Goal: Task Accomplishment & Management: Manage account settings

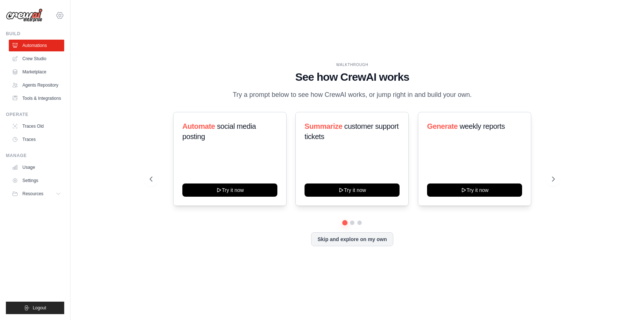
click at [62, 14] on icon at bounding box center [59, 15] width 7 height 6
click at [61, 18] on icon at bounding box center [59, 15] width 9 height 9
click at [81, 50] on link "Settings" at bounding box center [92, 45] width 70 height 15
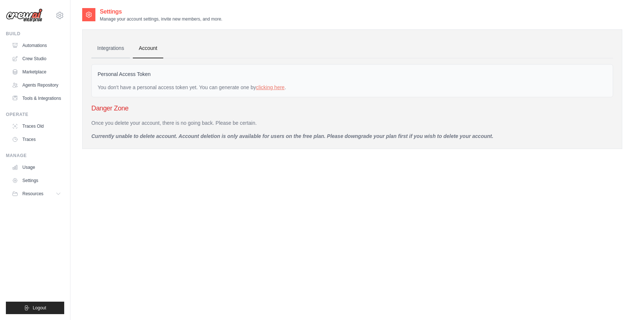
click at [108, 50] on link "Integrations" at bounding box center [110, 49] width 39 height 20
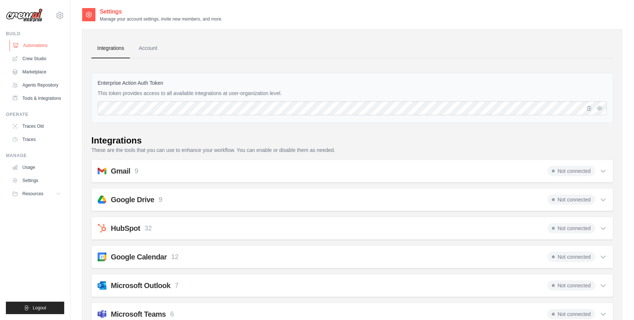
click at [36, 46] on link "Automations" at bounding box center [37, 46] width 55 height 12
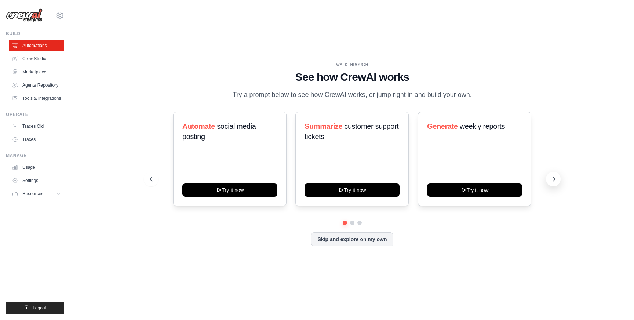
click at [552, 179] on icon at bounding box center [553, 178] width 7 height 7
click at [556, 183] on button at bounding box center [553, 179] width 15 height 15
click at [387, 237] on button "Skip and explore on my own" at bounding box center [352, 238] width 82 height 14
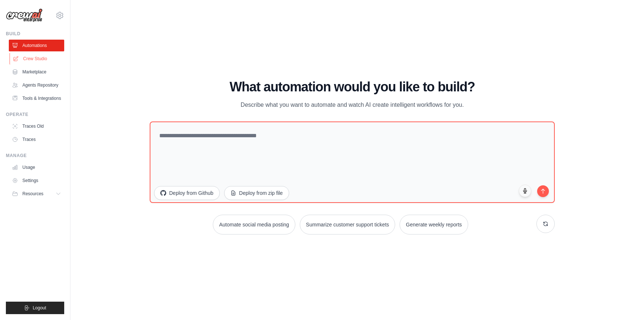
click at [35, 60] on link "Crew Studio" at bounding box center [37, 59] width 55 height 12
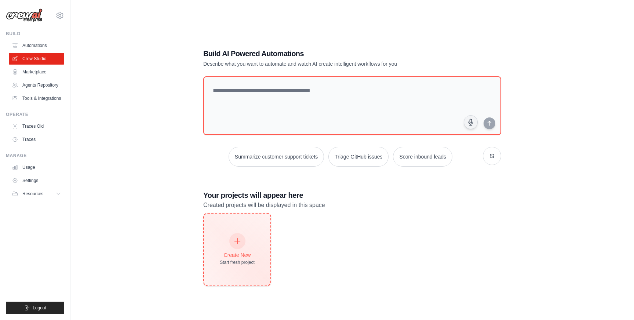
click at [234, 236] on div at bounding box center [237, 241] width 16 height 16
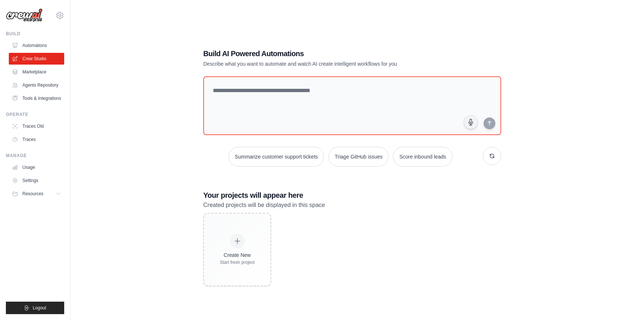
click at [24, 174] on ul "Usage Settings Resources Documentation Blog" at bounding box center [36, 180] width 55 height 38
click at [28, 167] on link "Usage" at bounding box center [37, 167] width 55 height 12
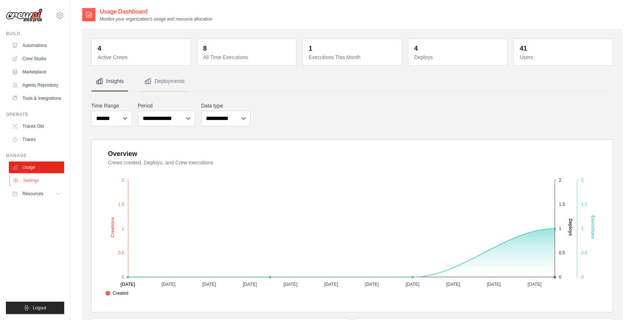
click at [26, 179] on link "Settings" at bounding box center [37, 181] width 55 height 12
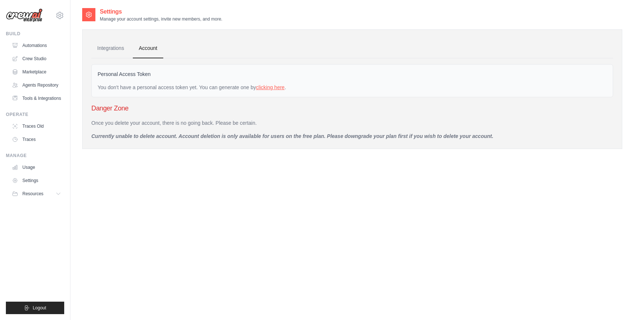
click at [271, 85] on link "clicking here" at bounding box center [270, 87] width 29 height 6
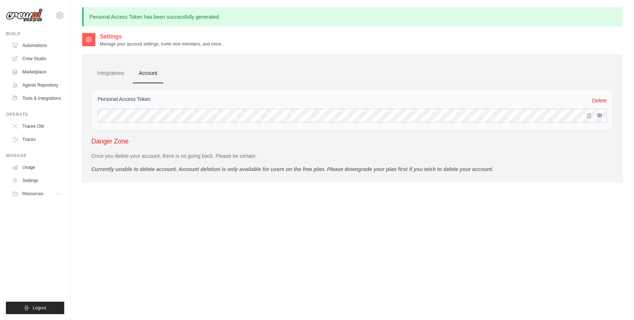
click at [599, 115] on icon "button" at bounding box center [599, 115] width 6 height 6
click at [603, 98] on link "Delete" at bounding box center [599, 100] width 15 height 7
click at [600, 104] on link "Delete" at bounding box center [599, 100] width 15 height 7
click at [601, 99] on link "Delete" at bounding box center [599, 100] width 15 height 7
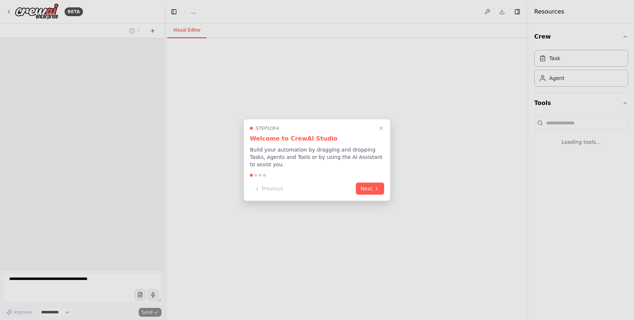
select select "****"
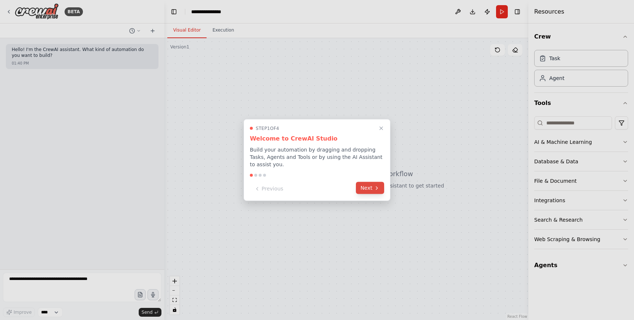
click at [369, 185] on button "Next" at bounding box center [370, 188] width 28 height 12
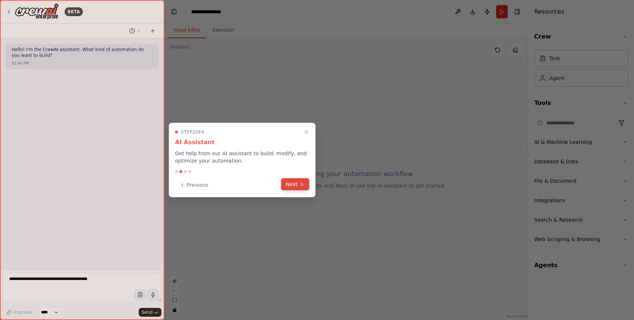
click at [297, 183] on button "Next" at bounding box center [295, 184] width 28 height 12
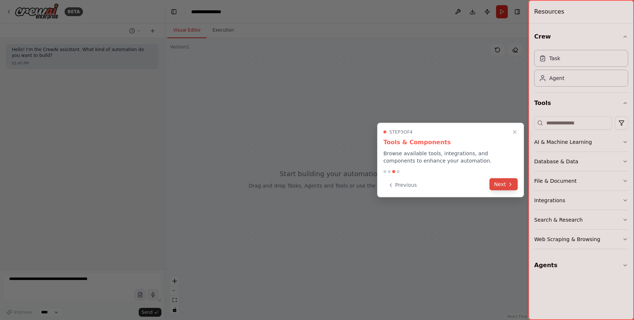
click at [507, 188] on button "Next" at bounding box center [503, 184] width 28 height 12
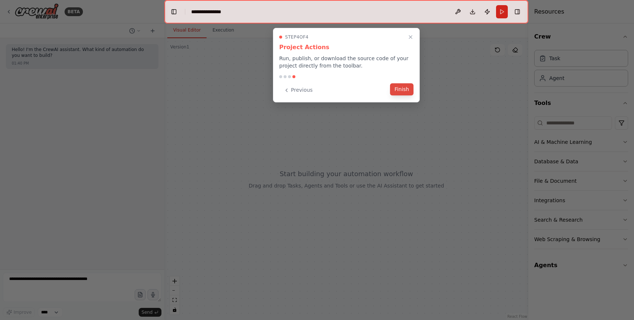
click at [401, 92] on button "Finish" at bounding box center [401, 89] width 23 height 12
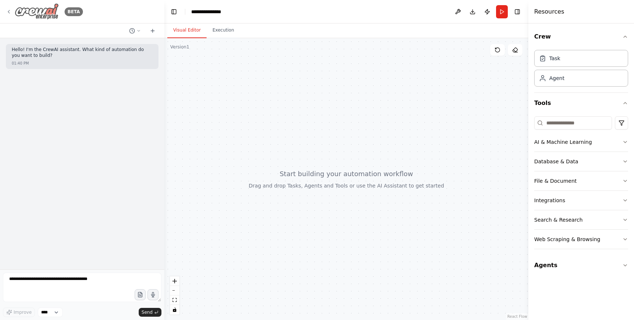
click at [11, 11] on icon at bounding box center [9, 12] width 6 height 6
